Goal: Task Accomplishment & Management: Use online tool/utility

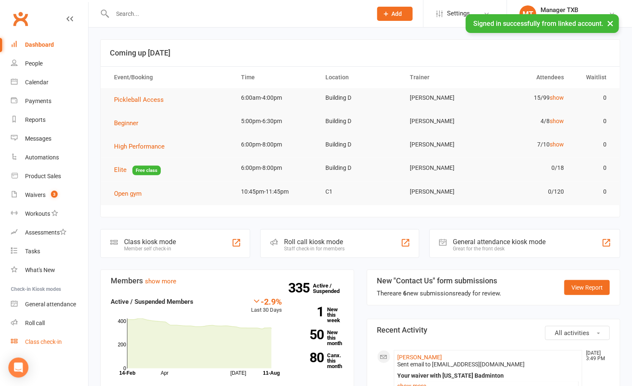
click at [54, 341] on div "Class check-in" at bounding box center [43, 342] width 37 height 7
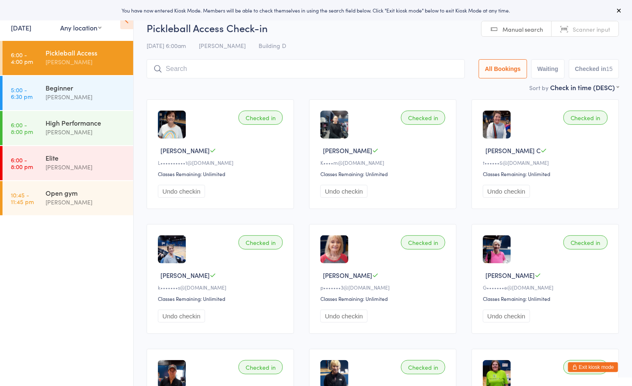
click at [594, 363] on button "Exit kiosk mode" at bounding box center [593, 368] width 50 height 10
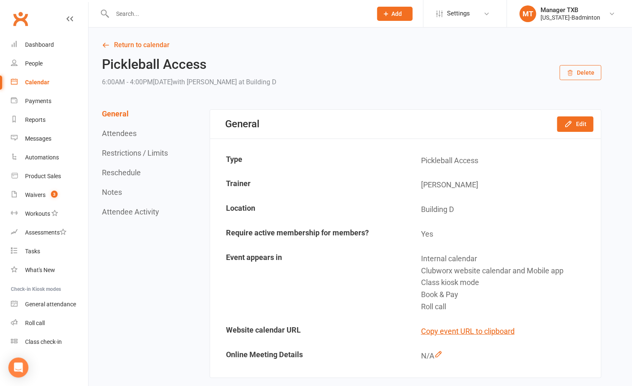
click at [553, 188] on td "[PERSON_NAME]" at bounding box center [503, 185] width 194 height 24
click at [218, 14] on input "text" at bounding box center [238, 14] width 256 height 12
type input "v"
paste input "Saree Raj Nair"
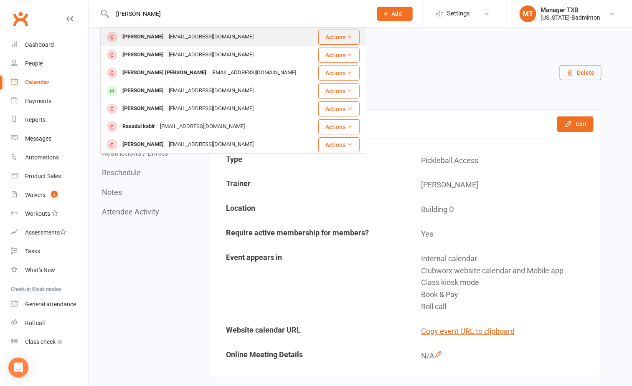
type input "Saree Raj Nair"
click at [181, 38] on div "Sreerajrnair@gmail.com" at bounding box center [211, 37] width 90 height 12
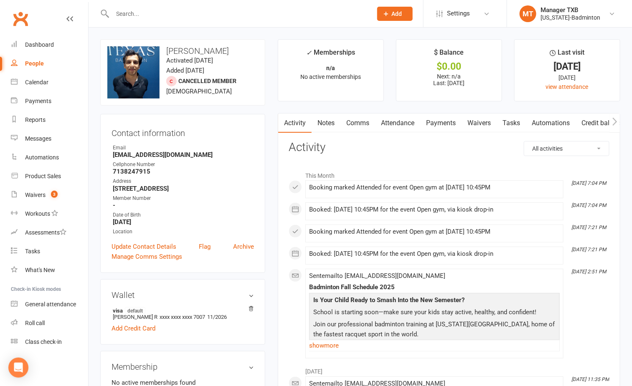
click at [446, 127] on link "Payments" at bounding box center [440, 123] width 41 height 19
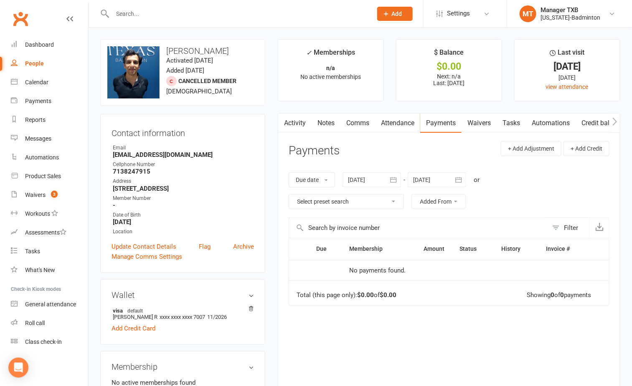
click at [387, 129] on link "Attendance" at bounding box center [397, 123] width 45 height 19
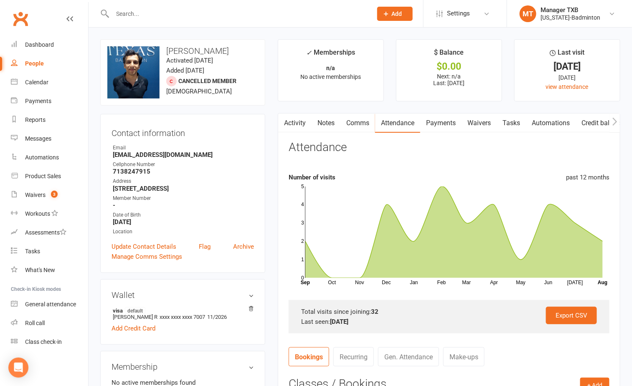
click at [287, 123] on button "button" at bounding box center [283, 123] width 10 height 19
click at [295, 127] on link "Activity" at bounding box center [294, 123] width 33 height 19
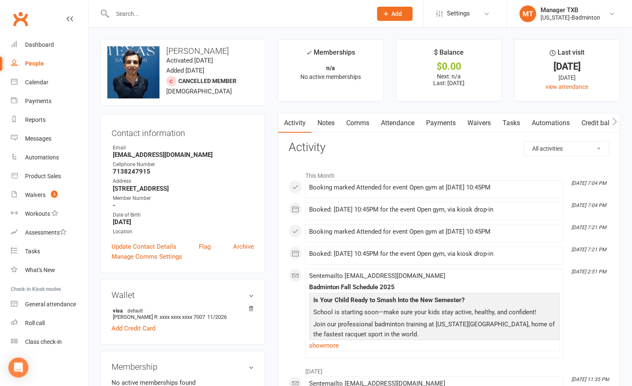
click at [147, 9] on input "text" at bounding box center [238, 14] width 256 height 12
paste input "Biju Chacko"
type input "Biju Chacko"
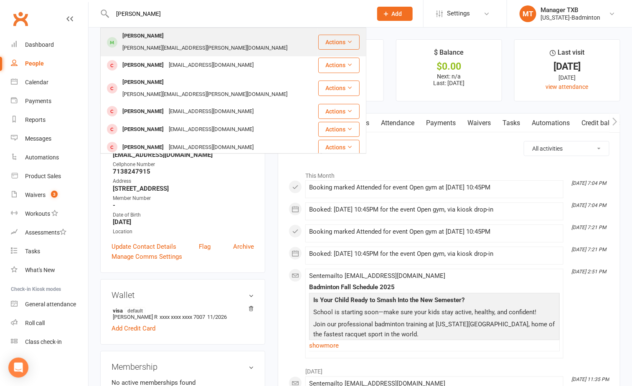
click at [168, 42] on div "chacko.biju@gmail.com" at bounding box center [205, 48] width 170 height 12
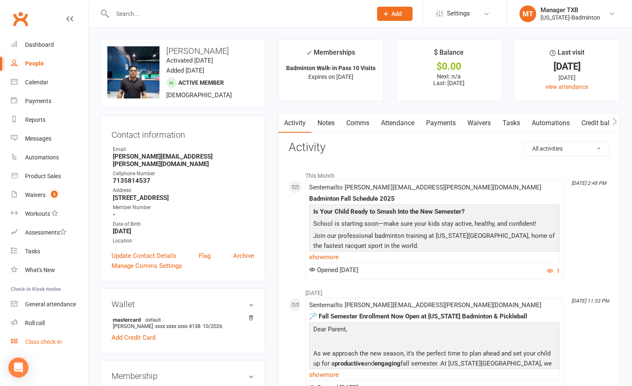
click at [58, 346] on link "Class check-in" at bounding box center [49, 342] width 77 height 19
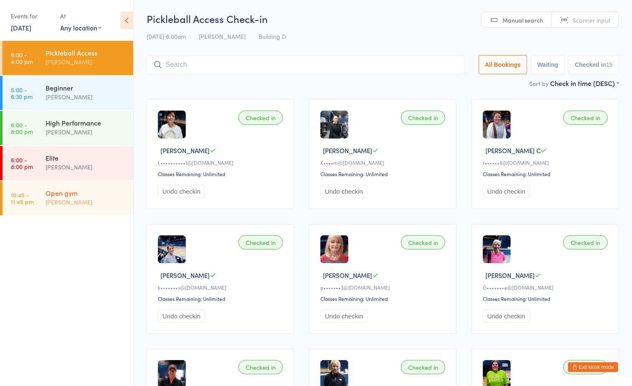
click at [124, 201] on div "[PERSON_NAME]" at bounding box center [86, 203] width 81 height 10
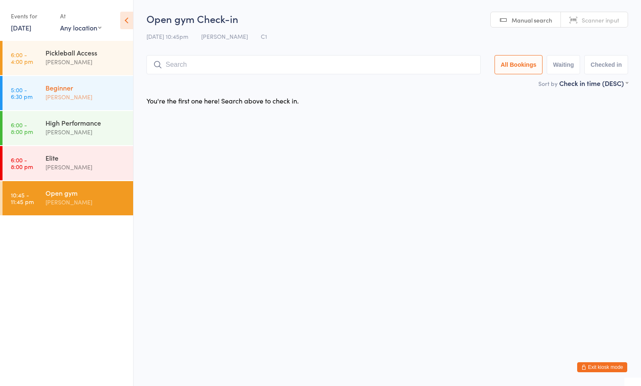
click at [98, 91] on div "Beginner" at bounding box center [86, 87] width 81 height 9
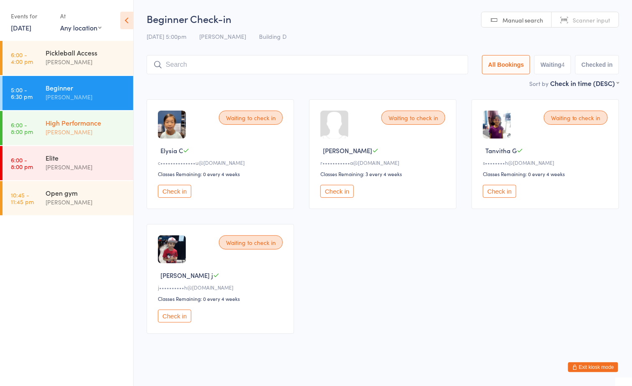
click at [69, 131] on div "[PERSON_NAME]" at bounding box center [86, 132] width 81 height 10
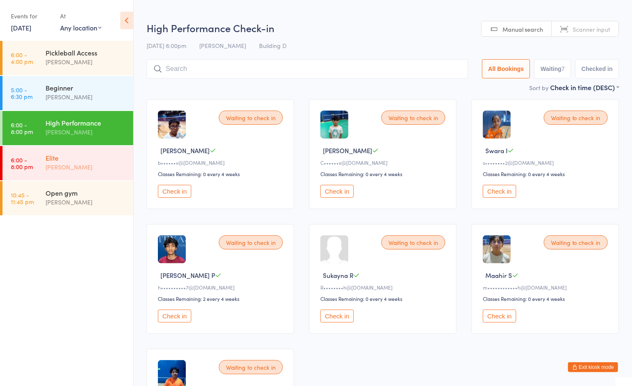
click at [84, 167] on div "[PERSON_NAME]" at bounding box center [86, 167] width 81 height 10
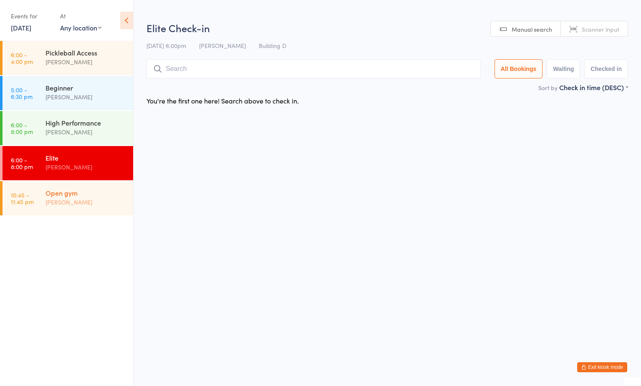
click at [88, 194] on div "Open gym" at bounding box center [86, 192] width 81 height 9
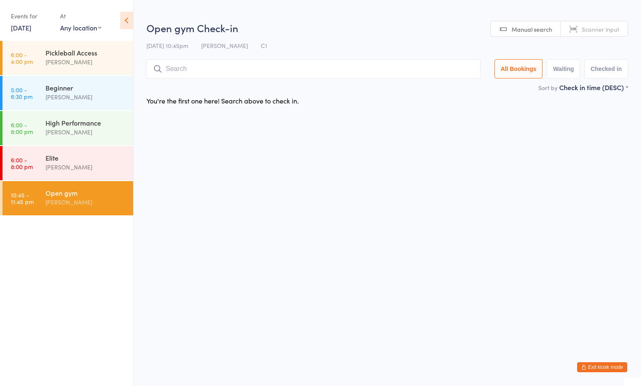
click at [262, 200] on html "You have now entered Kiosk Mode. Members will be able to check themselves in us…" at bounding box center [320, 193] width 641 height 386
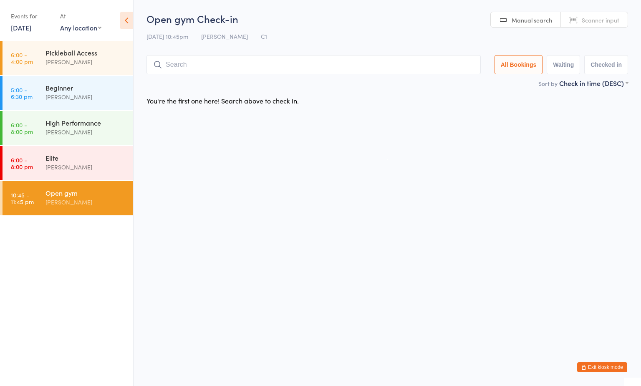
click at [470, 205] on html "You have now entered Kiosk Mode. Members will be able to check themselves in us…" at bounding box center [320, 193] width 641 height 386
click at [302, 69] on input "search" at bounding box center [314, 64] width 335 height 19
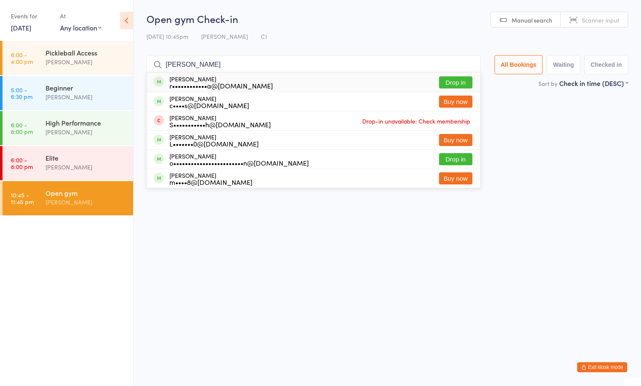
type input "[PERSON_NAME]"
click at [453, 81] on button "Drop in" at bounding box center [455, 82] width 33 height 12
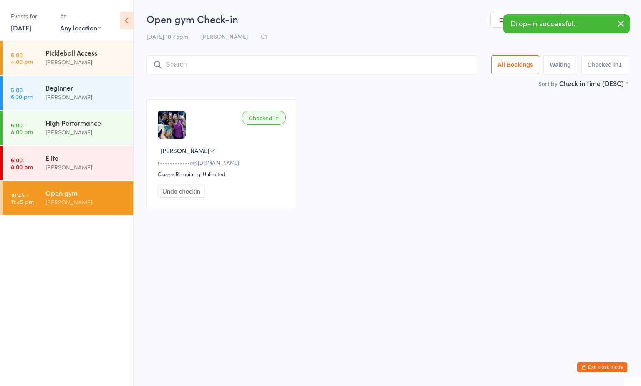
click at [182, 294] on html "You have now entered Kiosk Mode. Members will be able to check themselves in us…" at bounding box center [320, 193] width 641 height 386
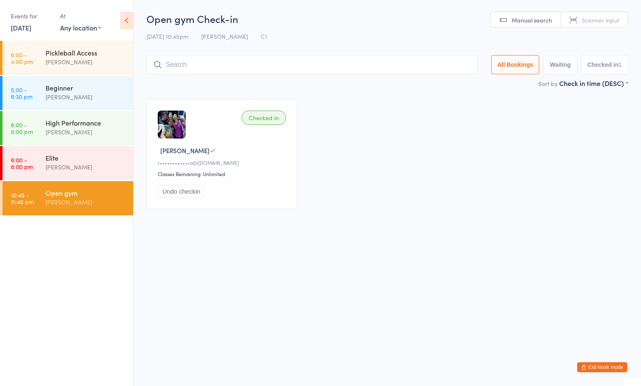
click at [227, 65] on input "search" at bounding box center [312, 64] width 331 height 19
drag, startPoint x: 112, startPoint y: 197, endPoint x: 116, endPoint y: 195, distance: 4.9
click at [112, 198] on div "[PERSON_NAME]" at bounding box center [86, 203] width 81 height 10
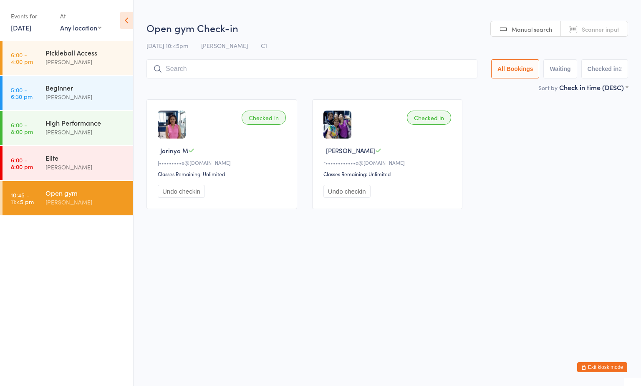
click at [345, 33] on h2 "Open gym Check-in" at bounding box center [388, 28] width 482 height 14
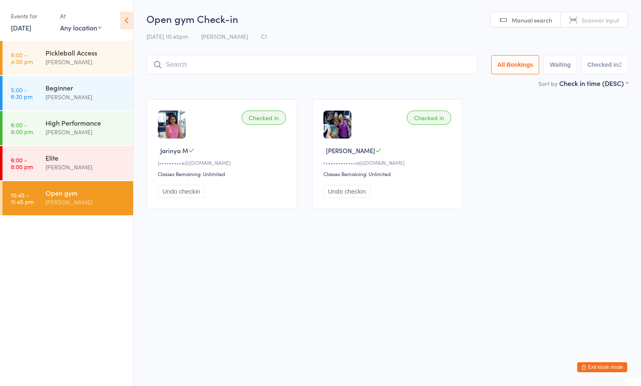
click at [354, 63] on input "search" at bounding box center [312, 64] width 331 height 19
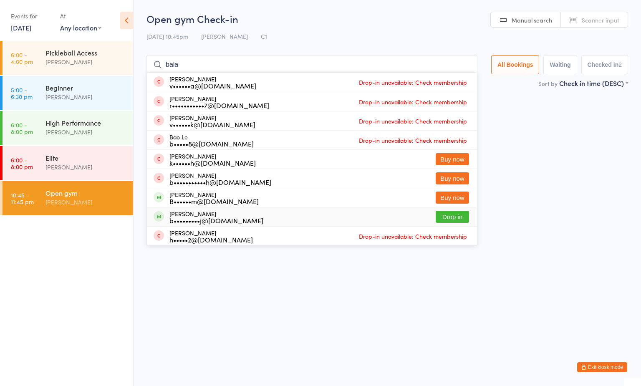
type input "bala"
click at [445, 218] on button "Drop in" at bounding box center [452, 217] width 33 height 12
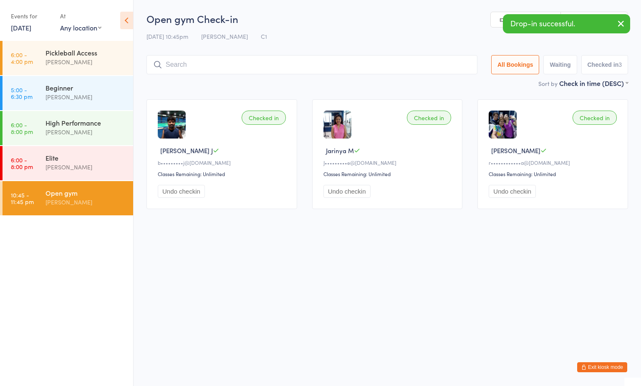
click at [225, 64] on input "search" at bounding box center [312, 64] width 331 height 19
type input "vy"
click at [459, 83] on button "Drop in" at bounding box center [452, 82] width 33 height 12
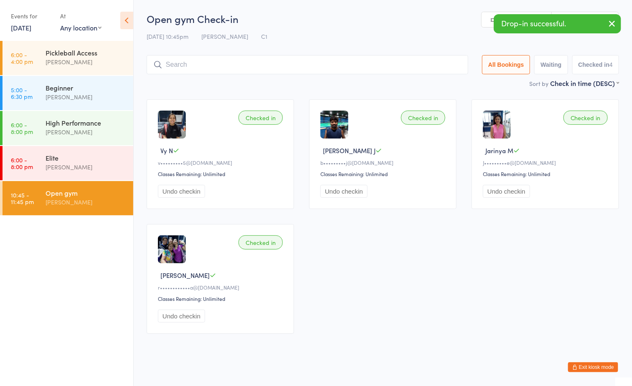
click at [316, 25] on h2 "Open gym Check-in" at bounding box center [383, 19] width 472 height 14
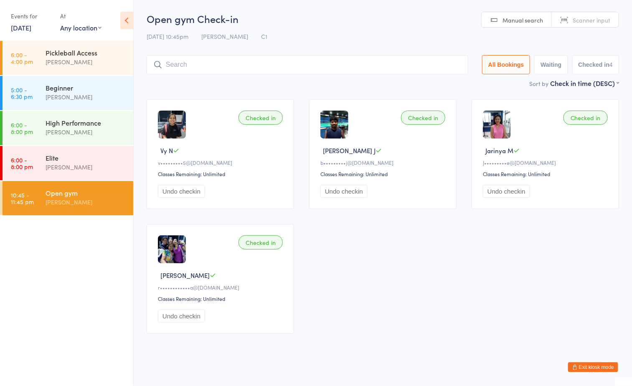
click at [98, 209] on div "Open gym [PERSON_NAME]" at bounding box center [90, 197] width 88 height 33
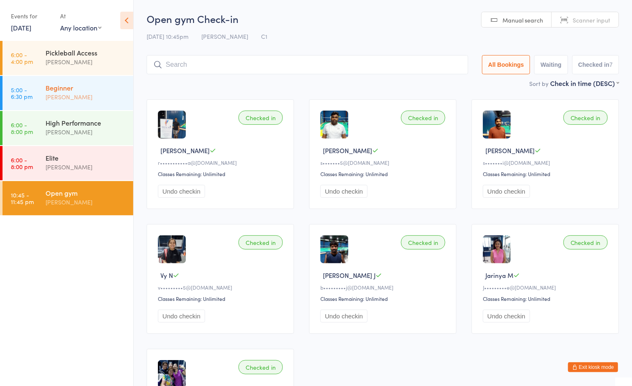
click at [89, 95] on div "[PERSON_NAME]" at bounding box center [86, 97] width 81 height 10
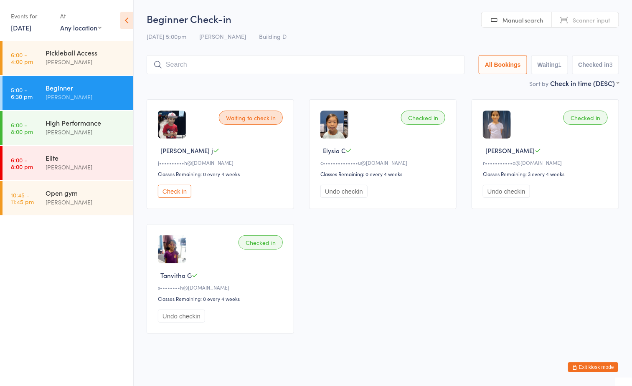
click at [59, 249] on ul "6:00 - 4:00 pm Pickleball Access [PERSON_NAME] 5:00 - 6:30 pm Beginner [PERSON_…" at bounding box center [66, 213] width 133 height 345
click at [99, 198] on div "[PERSON_NAME]" at bounding box center [86, 203] width 81 height 10
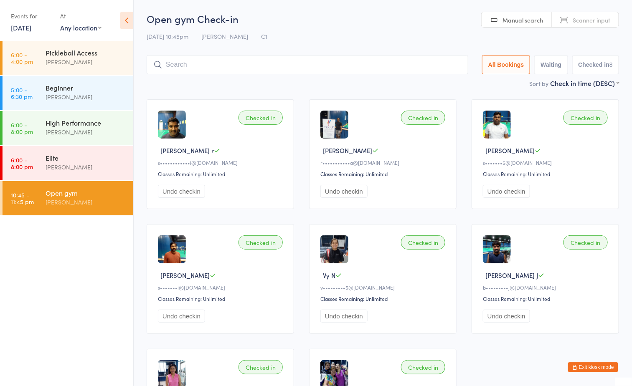
click at [289, 36] on div "[DATE] 10:45pm [PERSON_NAME] C1" at bounding box center [383, 37] width 472 height 14
click at [259, 25] on div "Open gym Check-in [DATE] 10:45pm [PERSON_NAME] C1 Manual search Scanner input A…" at bounding box center [383, 45] width 472 height 67
click at [276, 64] on input "search" at bounding box center [308, 64] width 322 height 19
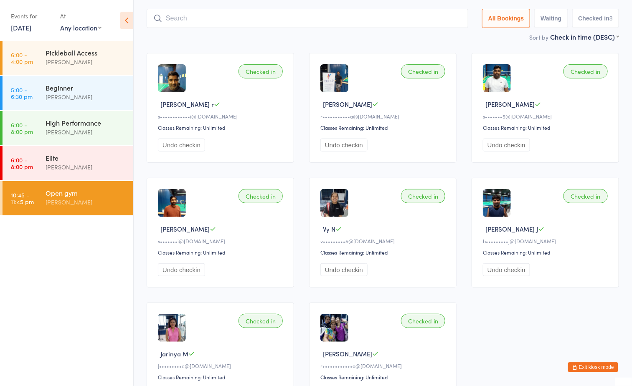
scroll to position [55, 0]
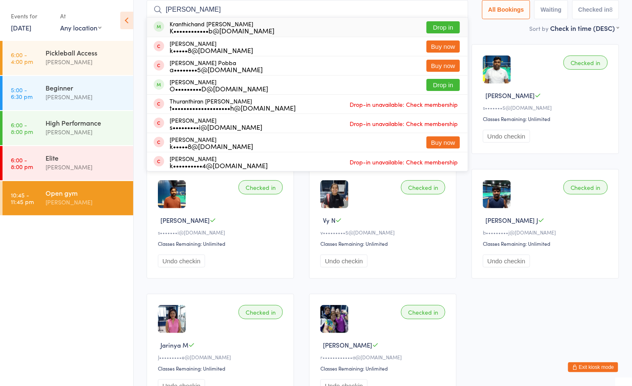
type input "[PERSON_NAME]"
click at [441, 25] on button "Drop in" at bounding box center [442, 27] width 33 height 12
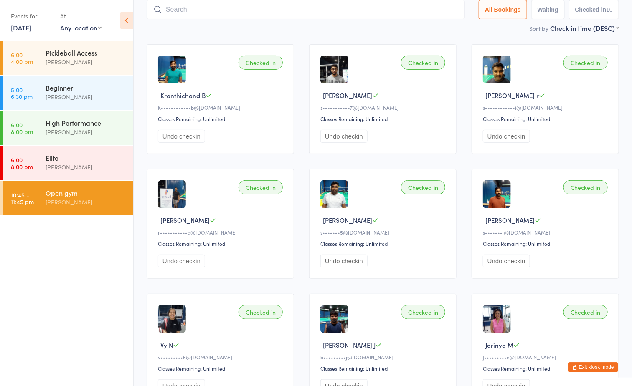
click at [281, 9] on input "search" at bounding box center [306, 9] width 318 height 19
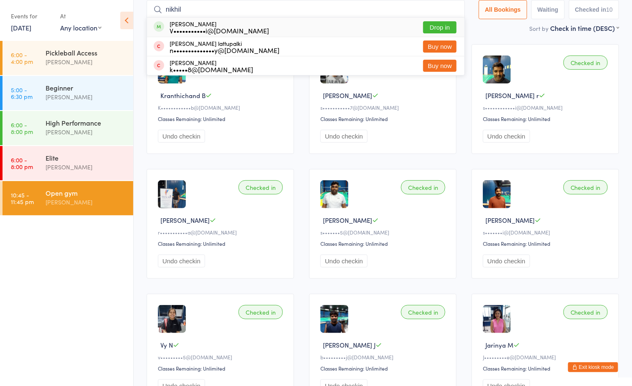
type input "nikhil"
click at [444, 23] on button "Drop in" at bounding box center [439, 27] width 33 height 12
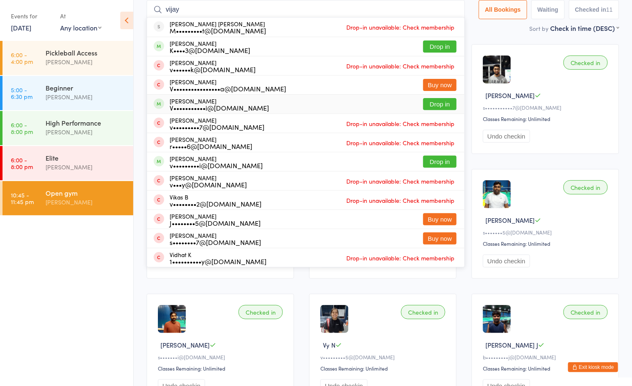
type input "vijay"
click at [435, 104] on button "Drop in" at bounding box center [439, 104] width 33 height 12
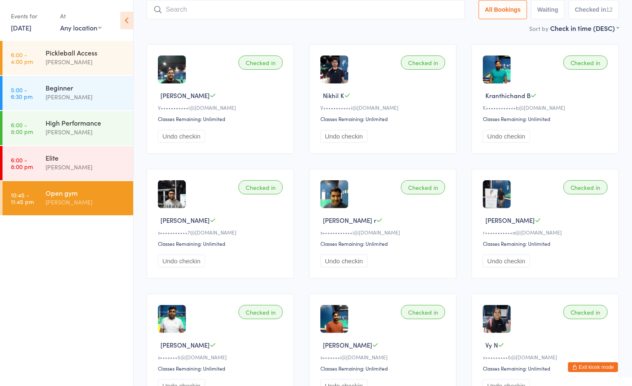
click at [112, 200] on div "[PERSON_NAME]" at bounding box center [86, 203] width 81 height 10
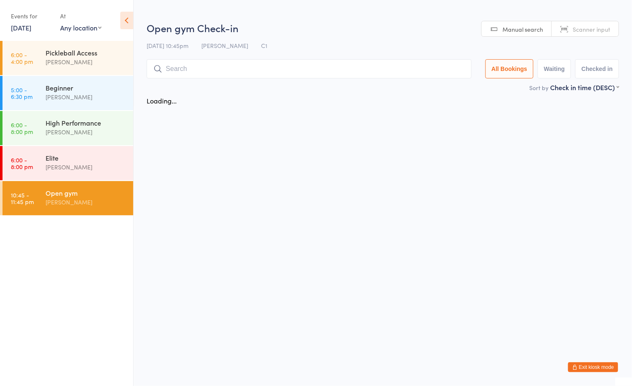
scroll to position [0, 0]
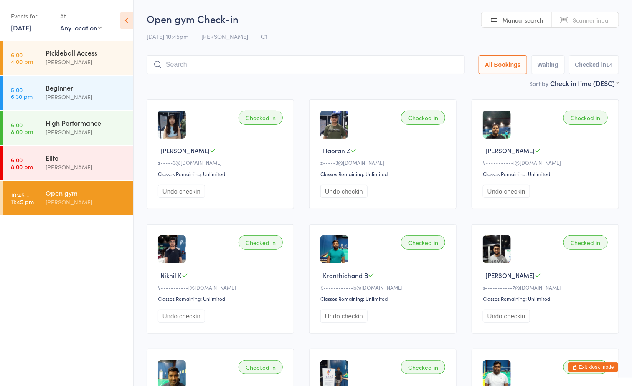
click at [98, 207] on div "[PERSON_NAME]" at bounding box center [86, 203] width 81 height 10
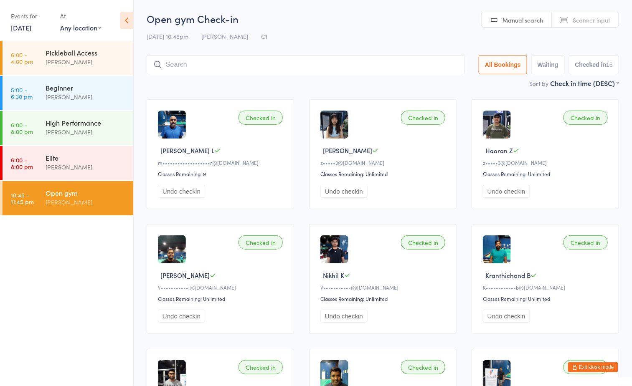
click at [608, 367] on button "Exit kiosk mode" at bounding box center [593, 368] width 50 height 10
